Goal: Connect with others: Participate in discussion

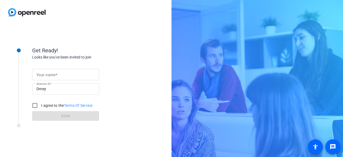
click at [46, 75] on mat-label "Your name" at bounding box center [45, 75] width 19 height 4
click at [46, 75] on input "Your name" at bounding box center [65, 74] width 58 height 6
type input "[PERSON_NAME]"
drag, startPoint x: 34, startPoint y: 104, endPoint x: 28, endPoint y: 125, distance: 21.4
click at [34, 105] on input "I agree to the Terms Of Service" at bounding box center [34, 105] width 11 height 11
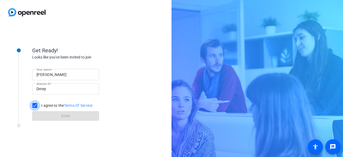
checkbox input "true"
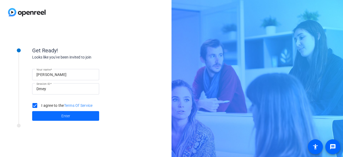
click at [54, 118] on span at bounding box center [65, 115] width 67 height 13
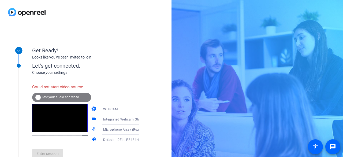
click at [67, 100] on div "info Test your audio and video" at bounding box center [61, 97] width 59 height 9
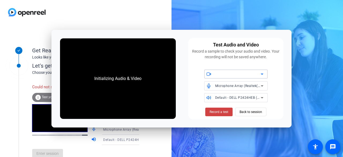
click at [226, 72] on div at bounding box center [238, 74] width 46 height 6
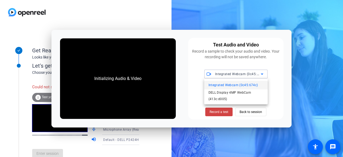
click at [239, 76] on div at bounding box center [171, 78] width 343 height 157
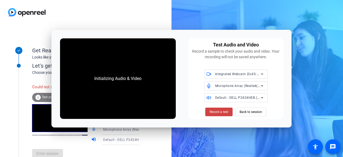
click at [230, 74] on span "Integrated Webcam (0c45:674c)" at bounding box center [240, 74] width 51 height 4
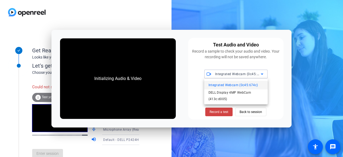
click at [230, 74] on div at bounding box center [171, 78] width 343 height 157
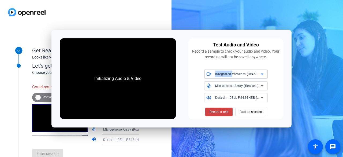
click at [230, 74] on span "Integrated Webcam (0c45:674c)" at bounding box center [240, 74] width 51 height 4
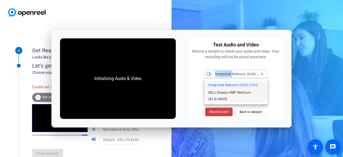
click at [236, 92] on span "DELL Display 4MP WebCam (413c:d005)" at bounding box center [236, 95] width 55 height 13
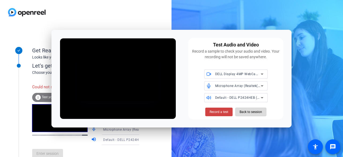
drag, startPoint x: 252, startPoint y: 113, endPoint x: 251, endPoint y: 111, distance: 3.1
click at [252, 113] on span "Back to session" at bounding box center [251, 112] width 23 height 10
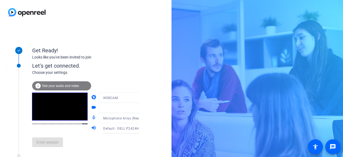
click at [46, 146] on div "Enter session" at bounding box center [91, 142] width 118 height 18
click at [113, 97] on div "WEBCAM" at bounding box center [123, 97] width 40 height 7
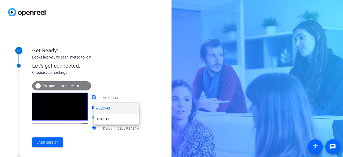
click at [113, 97] on div at bounding box center [171, 78] width 343 height 157
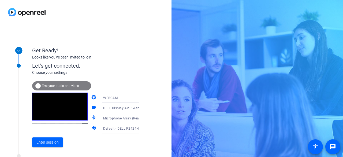
click at [113, 97] on div "WEBCAM" at bounding box center [123, 97] width 40 height 7
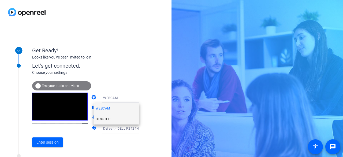
click at [109, 119] on span "DESKTOP" at bounding box center [103, 119] width 15 height 6
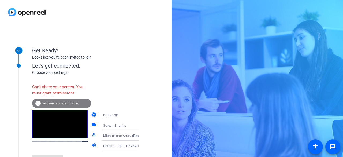
click at [73, 105] on div "info Test your audio and video" at bounding box center [61, 103] width 59 height 9
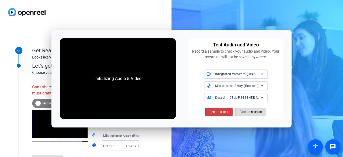
click at [252, 113] on span "Back to session" at bounding box center [251, 112] width 23 height 10
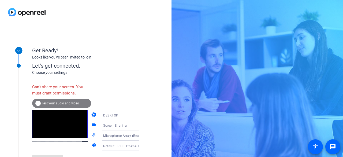
click at [65, 145] on div at bounding box center [59, 130] width 55 height 41
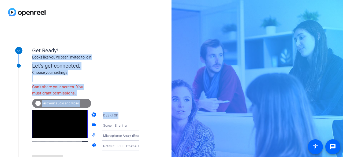
drag, startPoint x: 145, startPoint y: 114, endPoint x: 154, endPoint y: 53, distance: 62.5
click at [154, 53] on div "Get Ready! Looks like you've been invited to join Let's get connected. Choose y…" at bounding box center [86, 90] width 172 height 132
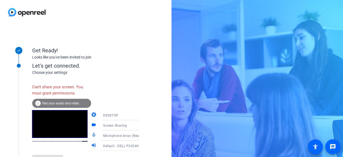
click at [46, 156] on div "Enter session" at bounding box center [91, 160] width 118 height 18
click at [47, 157] on div "Enter session" at bounding box center [91, 160] width 118 height 18
click at [132, 68] on div "Let's get connected." at bounding box center [91, 66] width 118 height 8
click at [112, 116] on span "DESKTOP" at bounding box center [110, 115] width 15 height 4
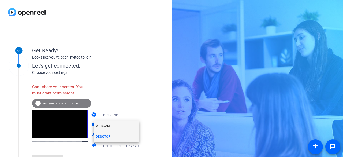
click at [108, 125] on span "WEBCAM" at bounding box center [103, 125] width 14 height 6
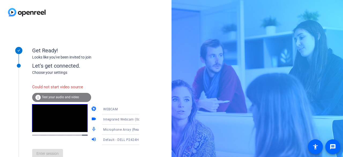
click at [108, 110] on span "WEBCAM" at bounding box center [110, 109] width 14 height 4
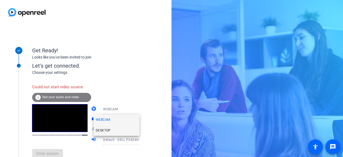
click at [107, 129] on span "DESKTOP" at bounding box center [103, 130] width 15 height 6
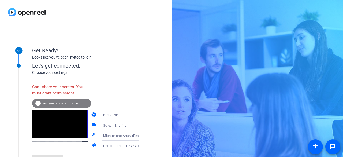
click at [112, 116] on span "DESKTOP" at bounding box center [110, 115] width 15 height 4
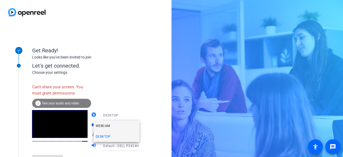
click at [114, 125] on mat-option "WEBCAM" at bounding box center [117, 125] width 46 height 11
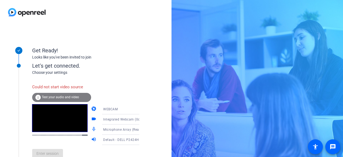
click at [142, 119] on icon at bounding box center [145, 119] width 6 height 6
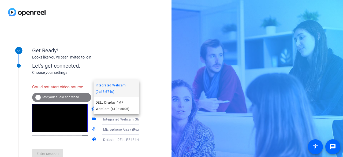
click at [121, 129] on div at bounding box center [171, 78] width 343 height 157
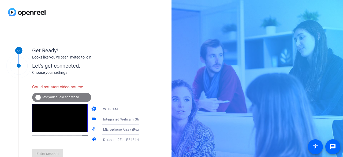
click at [142, 129] on icon at bounding box center [145, 129] width 6 height 6
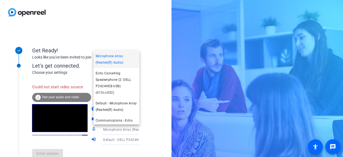
click at [134, 129] on div at bounding box center [171, 78] width 343 height 157
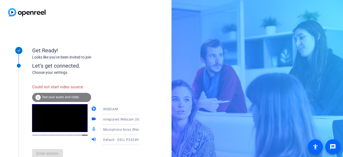
click at [63, 97] on span "Test your audio and video" at bounding box center [60, 97] width 37 height 4
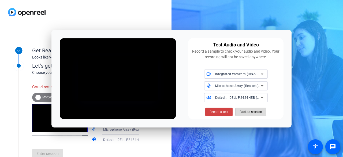
click at [241, 111] on span "Back to session" at bounding box center [251, 112] width 23 height 10
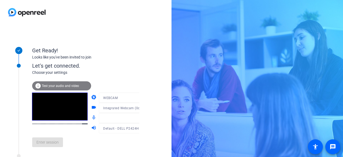
click at [53, 141] on div "Enter session" at bounding box center [91, 142] width 118 height 18
click at [40, 142] on span "Enter session" at bounding box center [47, 142] width 22 height 6
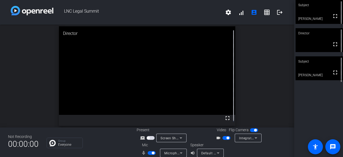
click at [311, 92] on div "Subject fullscreen [PERSON_NAME] Director fullscreen Subject fullscreen [PERSON…" at bounding box center [318, 78] width 49 height 157
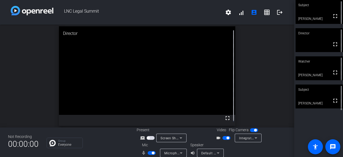
click at [209, 8] on span "LNC Legal Summit" at bounding box center [137, 12] width 169 height 13
click at [237, 43] on div "open_in_new Director fullscreen" at bounding box center [147, 76] width 294 height 103
